Goal: Register for event/course

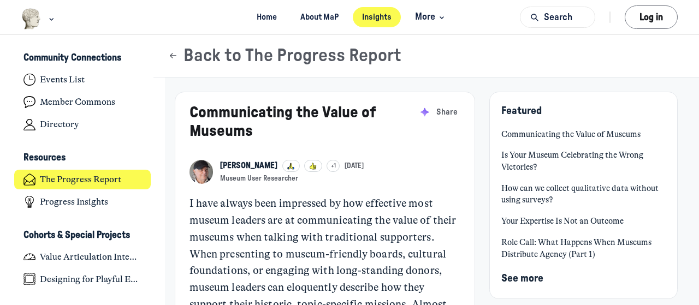
click at [555, 120] on div "Featured Communicating the Value of Museums Is Your Museum Celebrating the Wron…" at bounding box center [583, 196] width 189 height 208
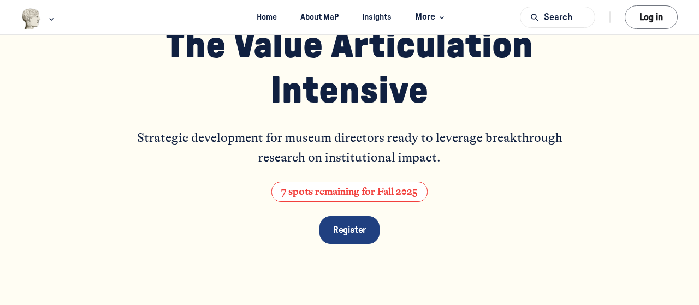
scroll to position [109, 0]
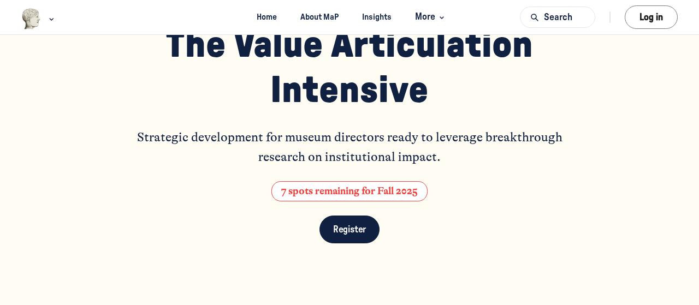
click at [344, 232] on span "Register" at bounding box center [349, 229] width 33 height 9
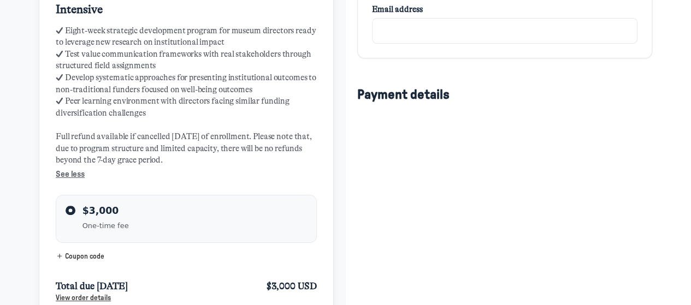
scroll to position [84, 0]
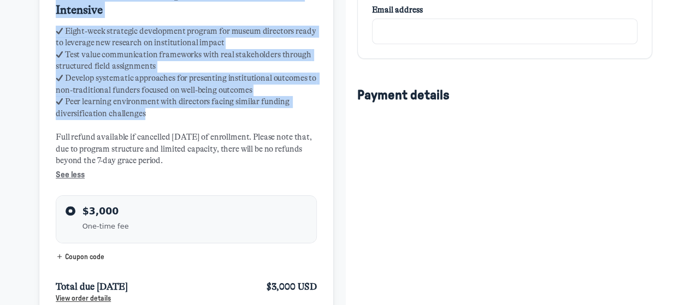
drag, startPoint x: 126, startPoint y: 152, endPoint x: 26, endPoint y: 20, distance: 165.6
click at [39, 20] on div "The Cultural Leadership Lab: Value Articulation Intensive ✓ Eight-week strategi…" at bounding box center [186, 149] width 294 height 361
copy div "The Cultural Leadership Lab: Value Articulation Intensive ✓ Eight-week strategi…"
